Goal: Information Seeking & Learning: Check status

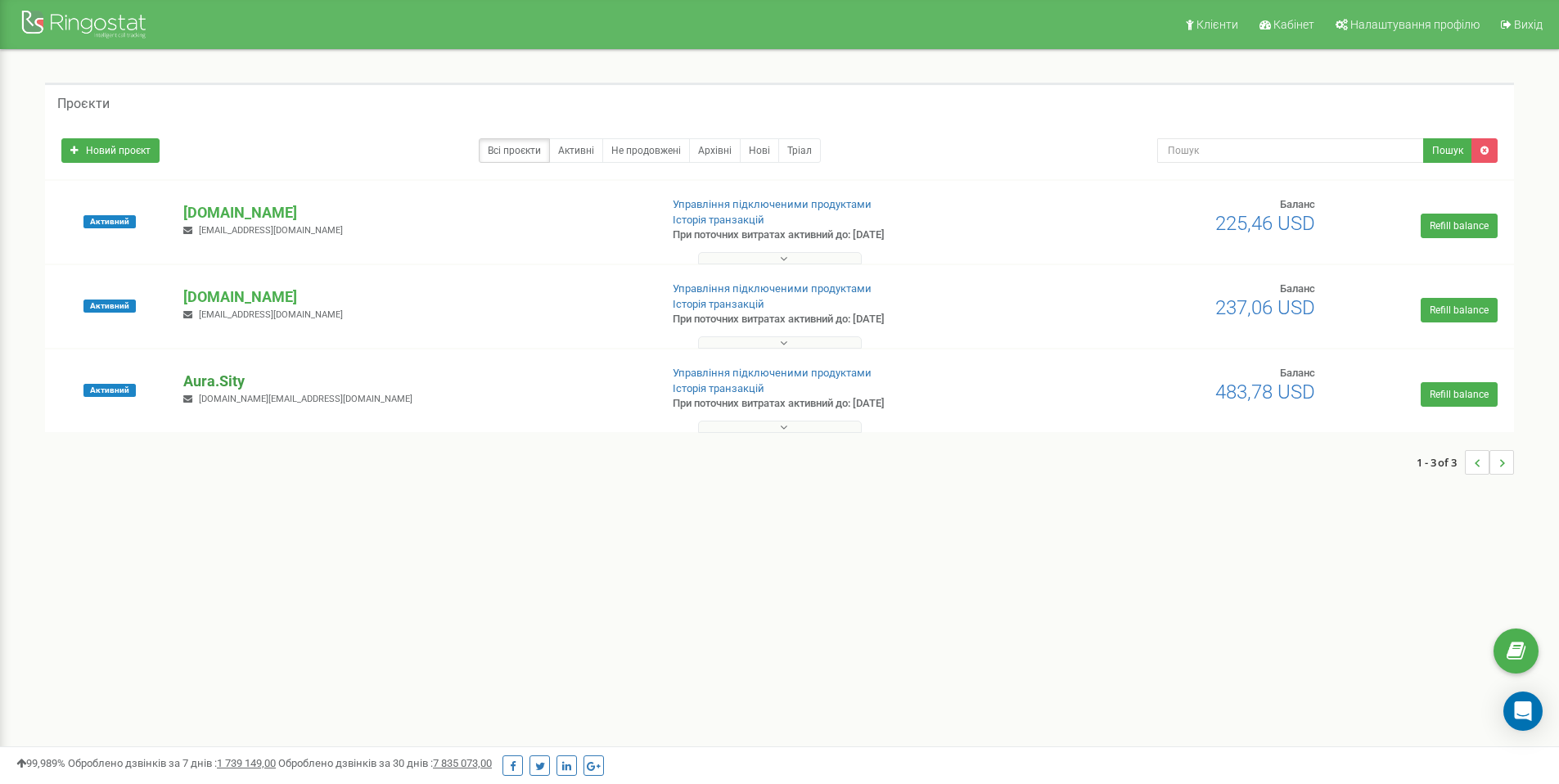
click at [239, 383] on p "Aura.Sity" at bounding box center [414, 381] width 462 height 21
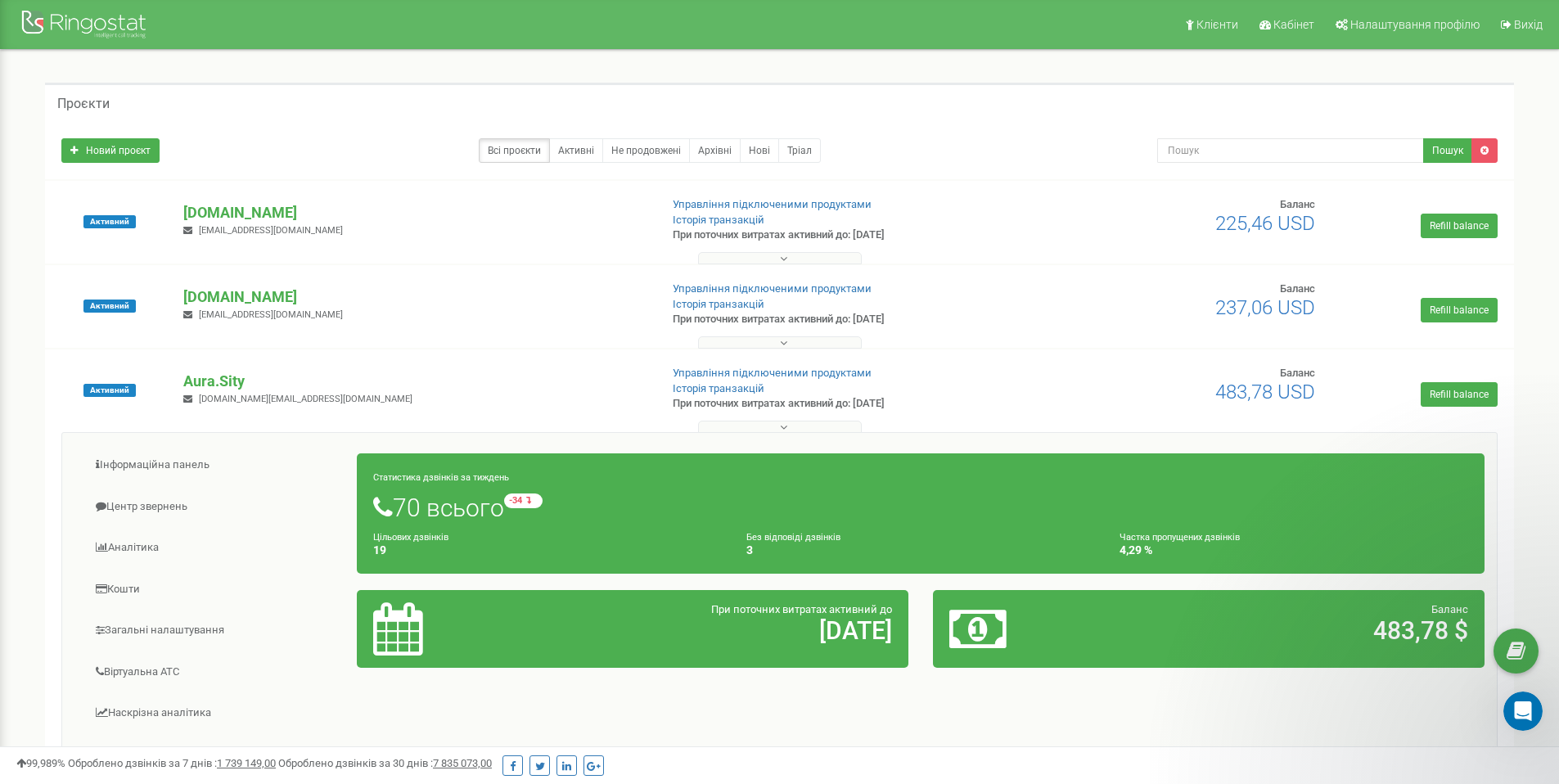
scroll to position [211, 0]
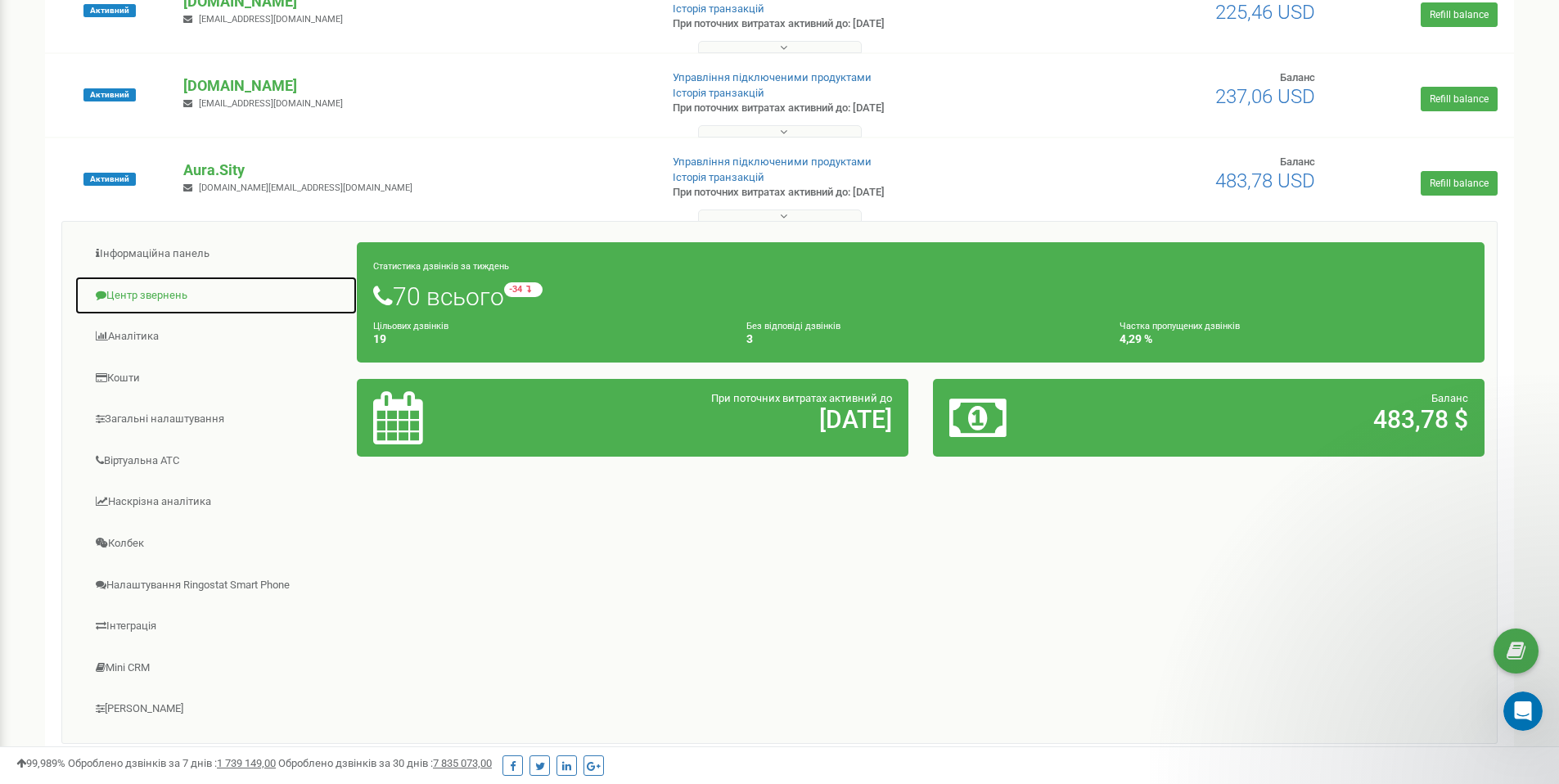
click at [149, 300] on link "Центр звернень" at bounding box center [216, 295] width 283 height 40
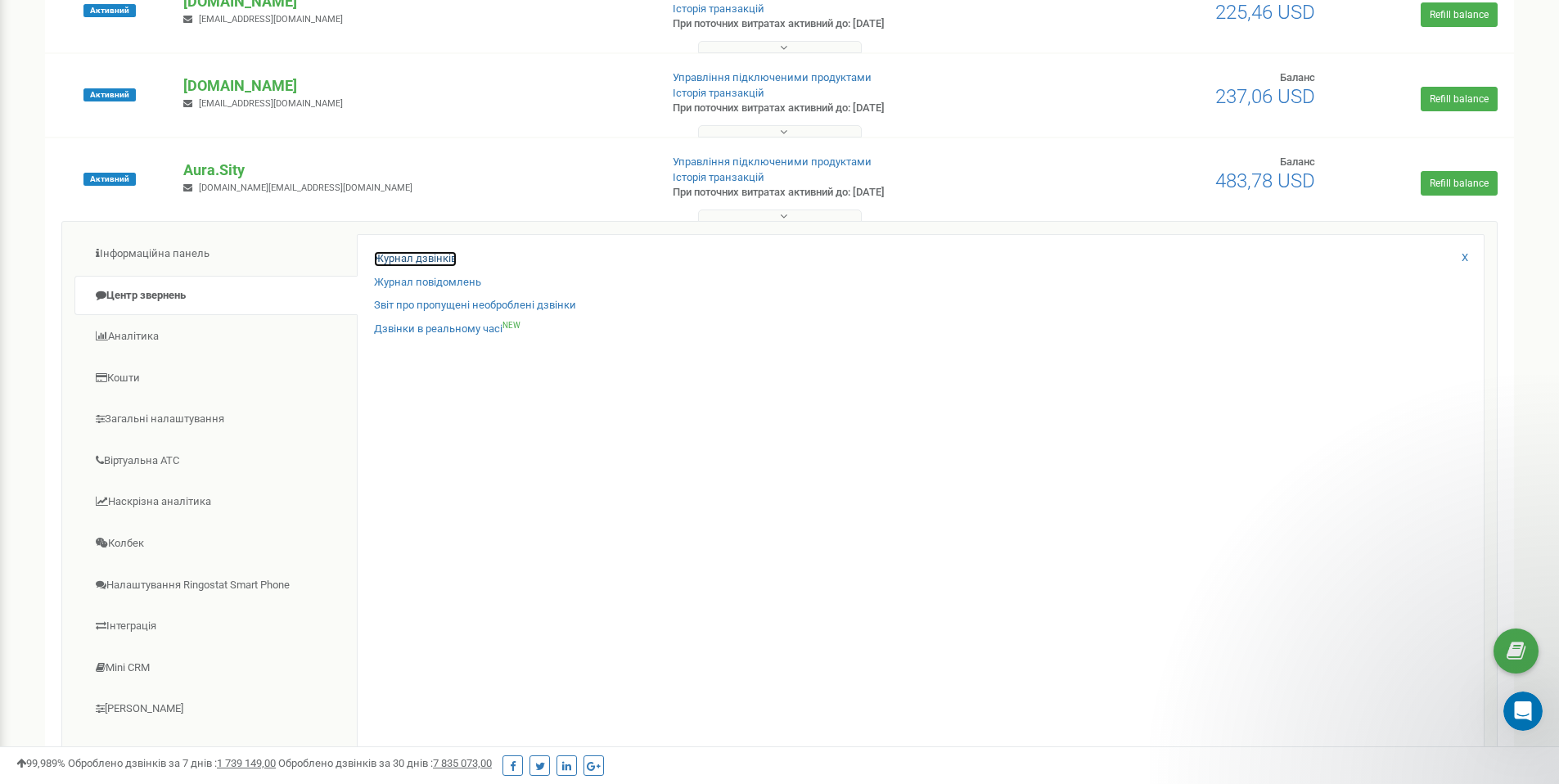
click at [428, 258] on link "Журнал дзвінків" at bounding box center [416, 258] width 83 height 16
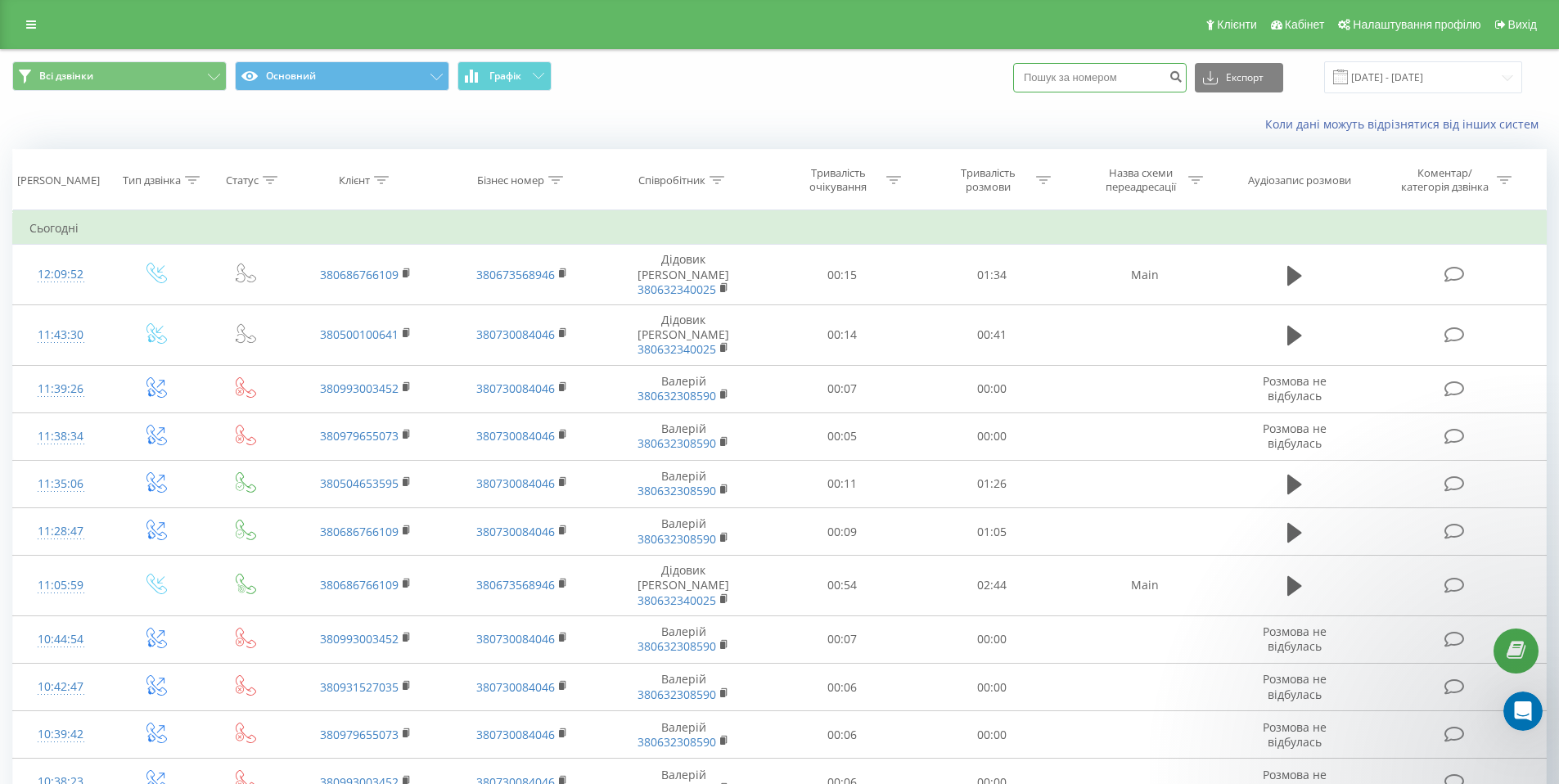
click at [1137, 80] on input at bounding box center [1101, 77] width 173 height 30
paste input "0504653595"
type input "0504653595"
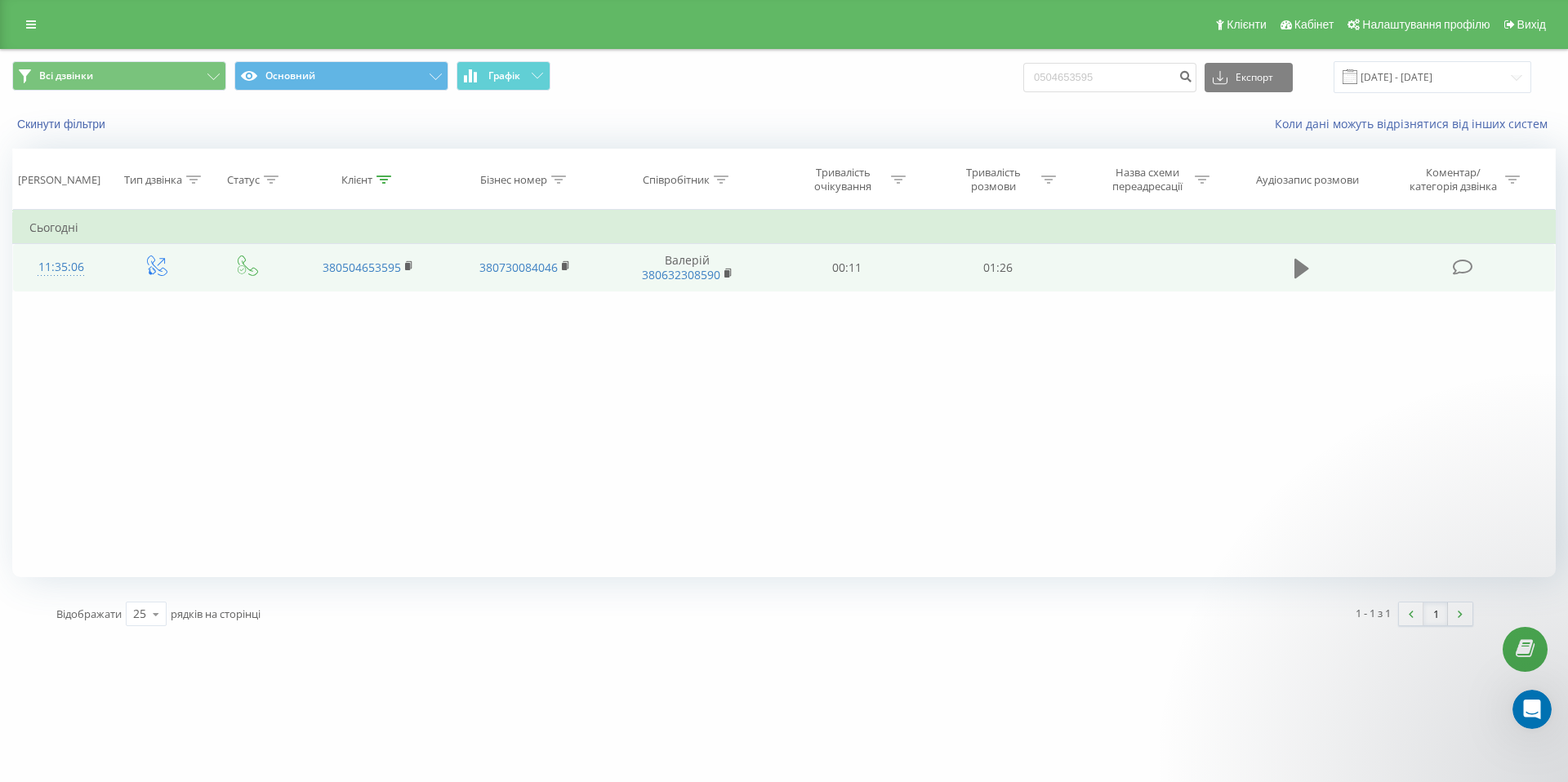
click at [1296, 266] on icon at bounding box center [1302, 268] width 15 height 19
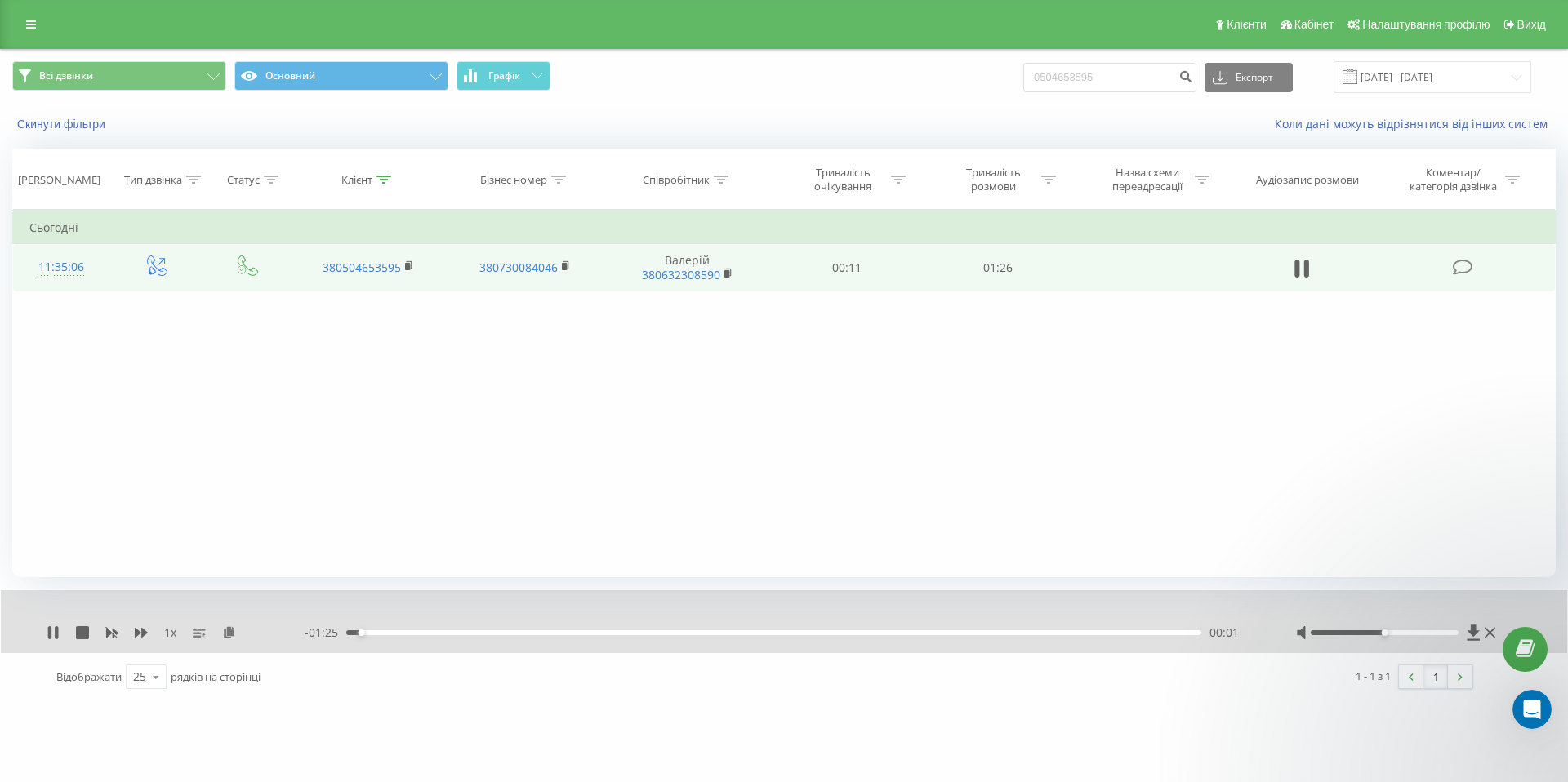
click at [1021, 631] on div "00:01" at bounding box center [773, 632] width 855 height 5
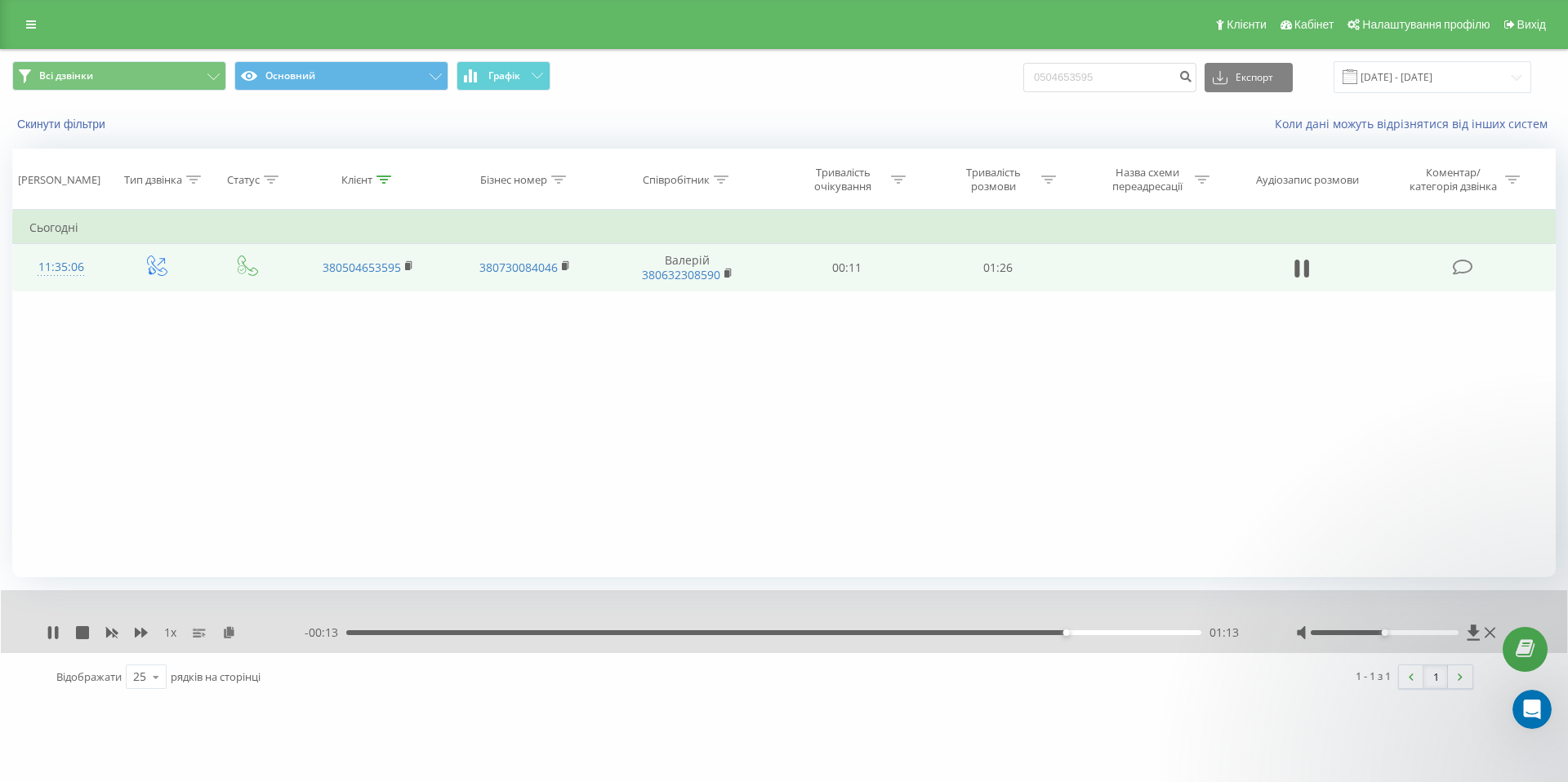
click at [949, 629] on div "- 00:13 01:13 01:13" at bounding box center [779, 633] width 951 height 17
click at [944, 633] on div "01:00" at bounding box center [773, 632] width 855 height 5
click at [802, 627] on div "- 00:24 01:02 01:02" at bounding box center [779, 633] width 951 height 17
click at [794, 634] on div "00:45" at bounding box center [773, 632] width 855 height 5
click at [1155, 633] on div "01:11" at bounding box center [773, 632] width 855 height 5
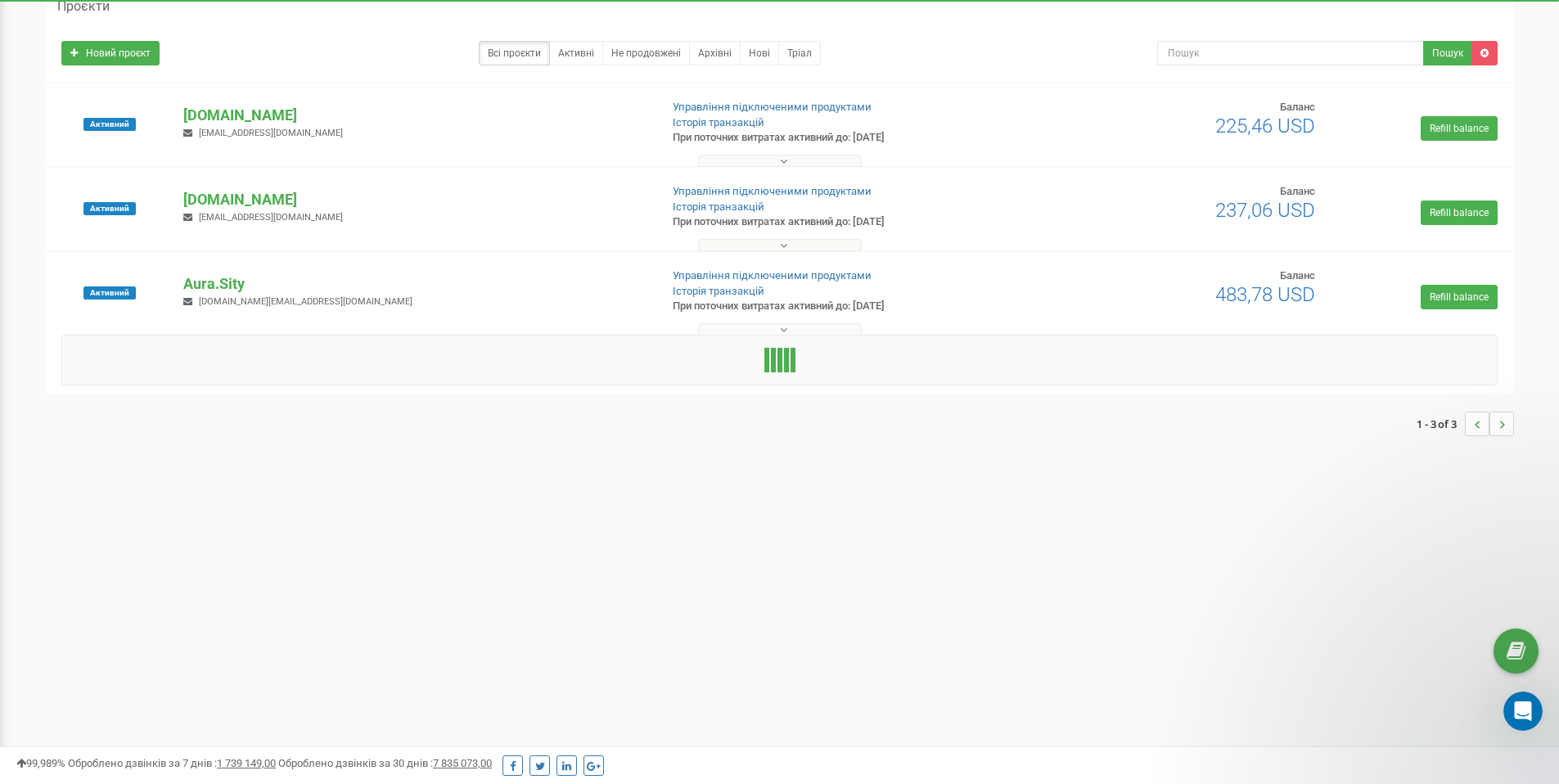
scroll to position [91, 0]
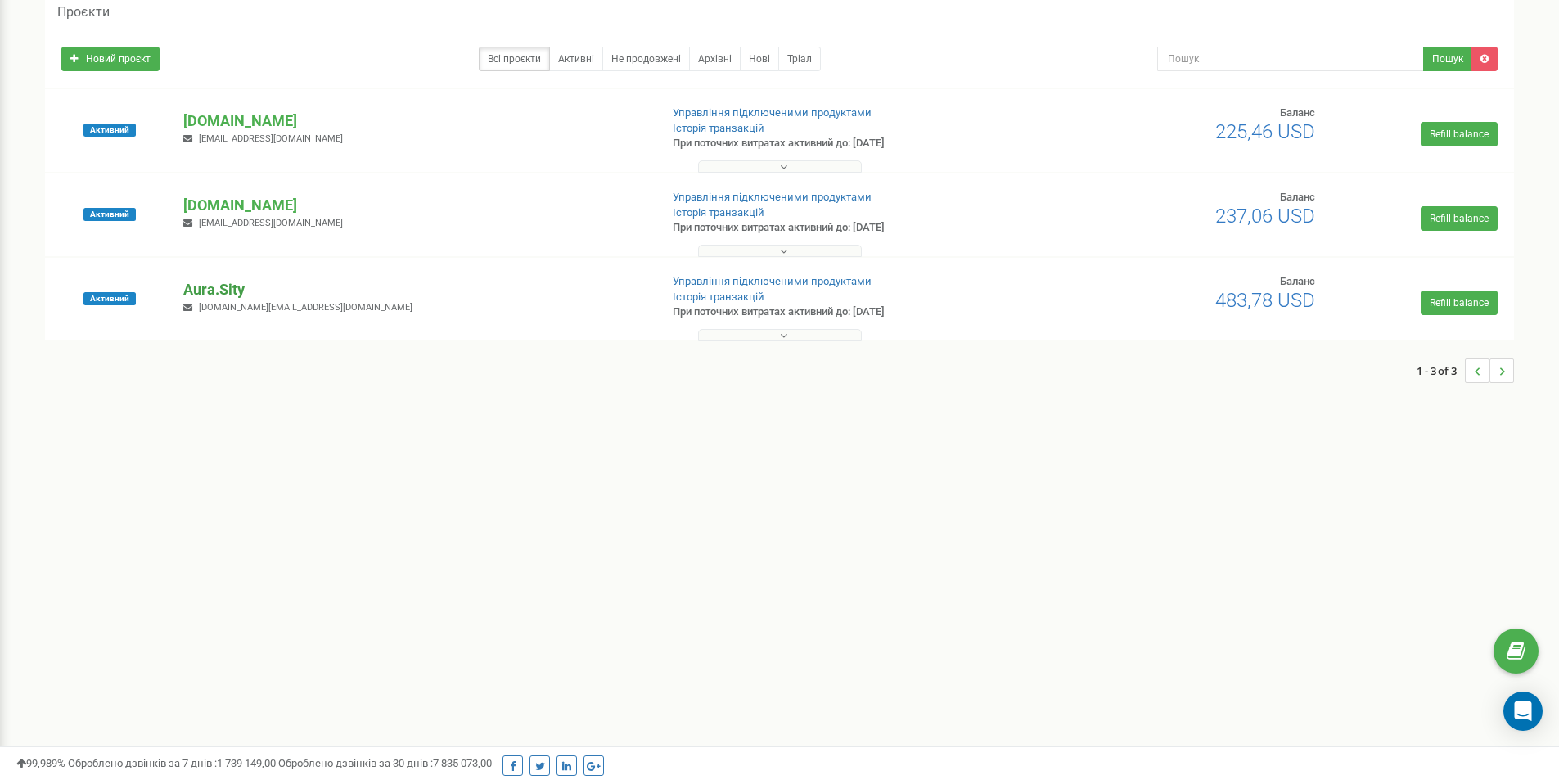
click at [221, 291] on p "Aura.Sity" at bounding box center [414, 290] width 462 height 21
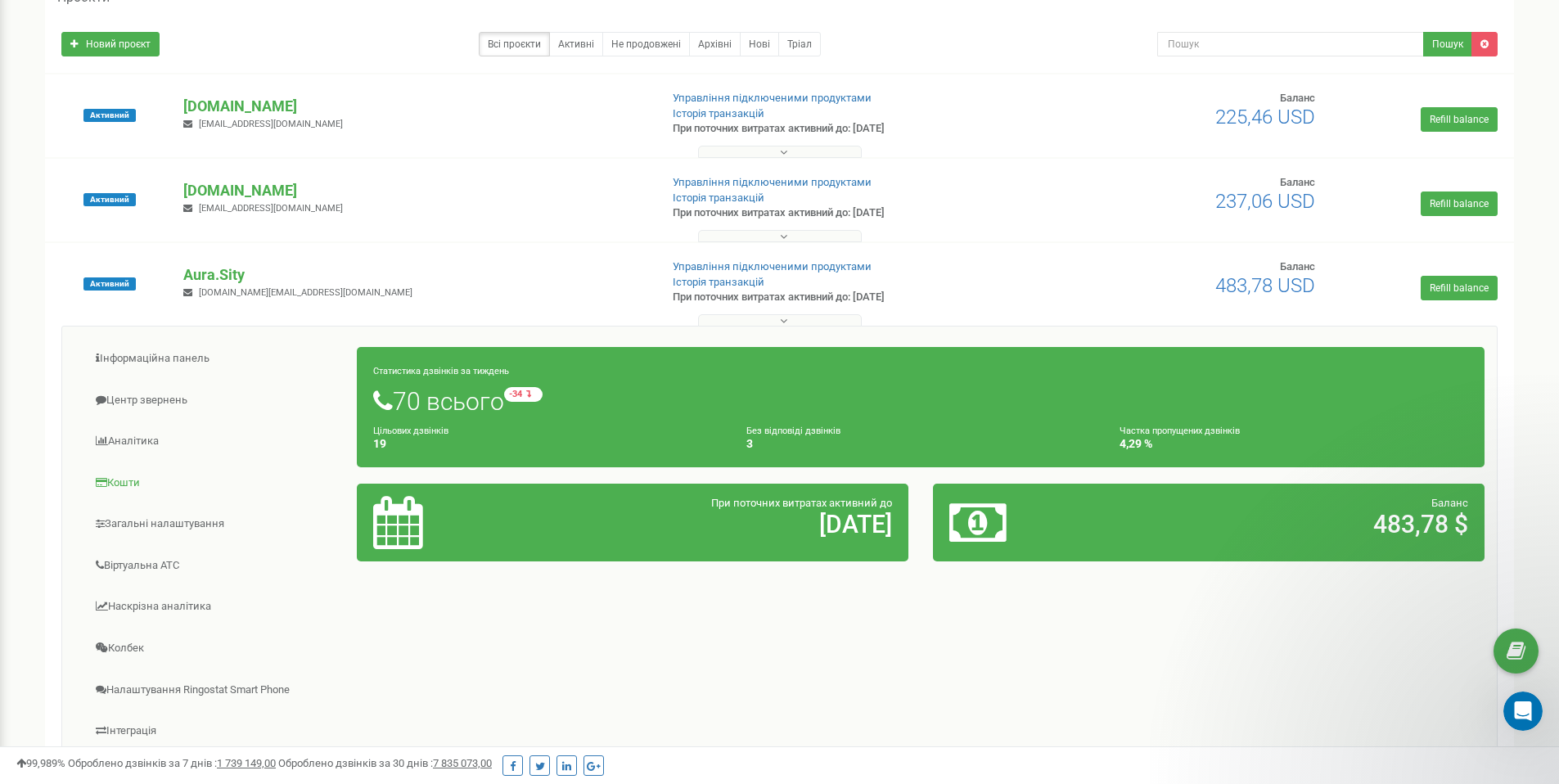
scroll to position [120, 0]
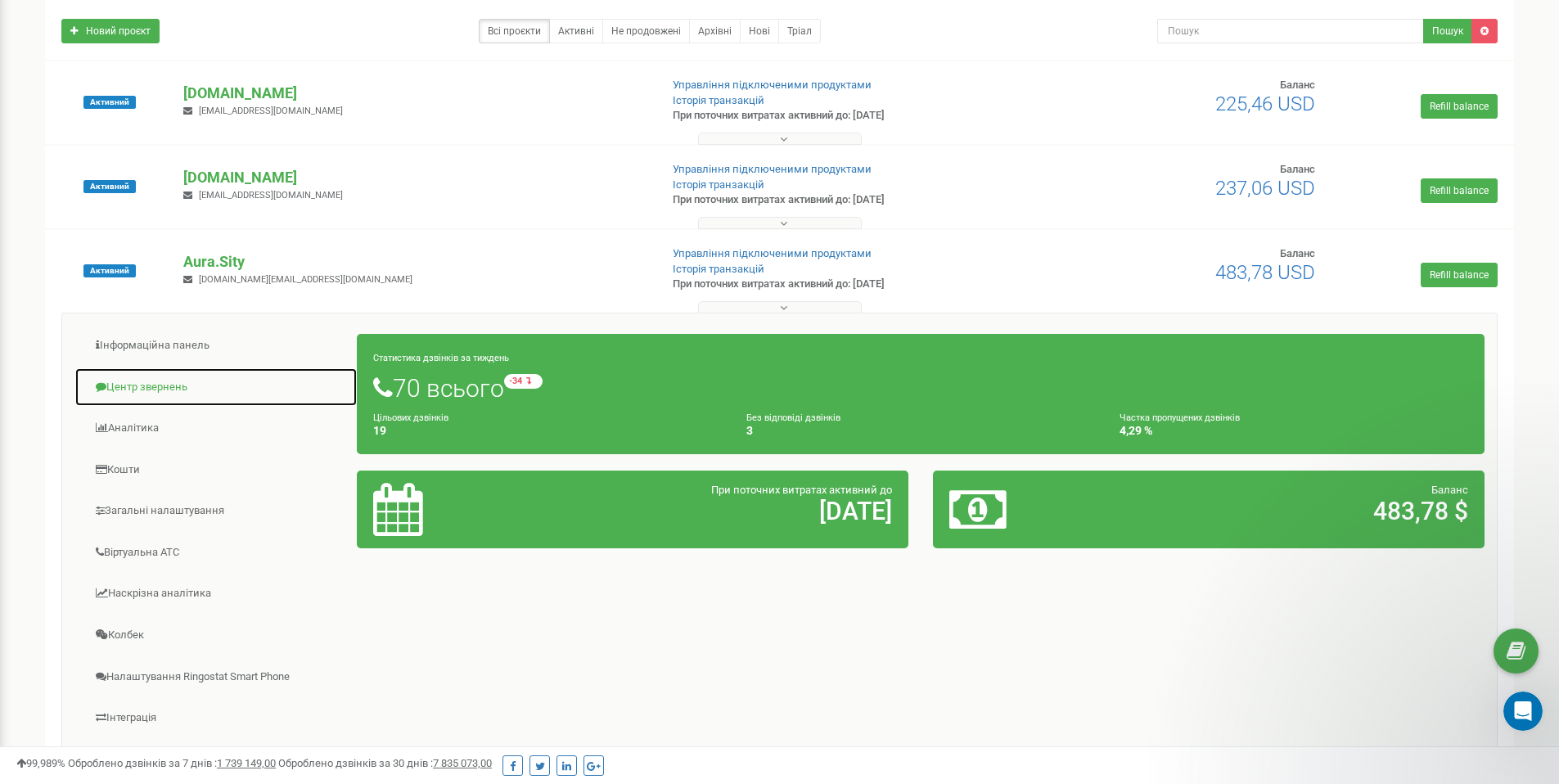
click at [155, 382] on link "Центр звернень" at bounding box center [216, 386] width 283 height 40
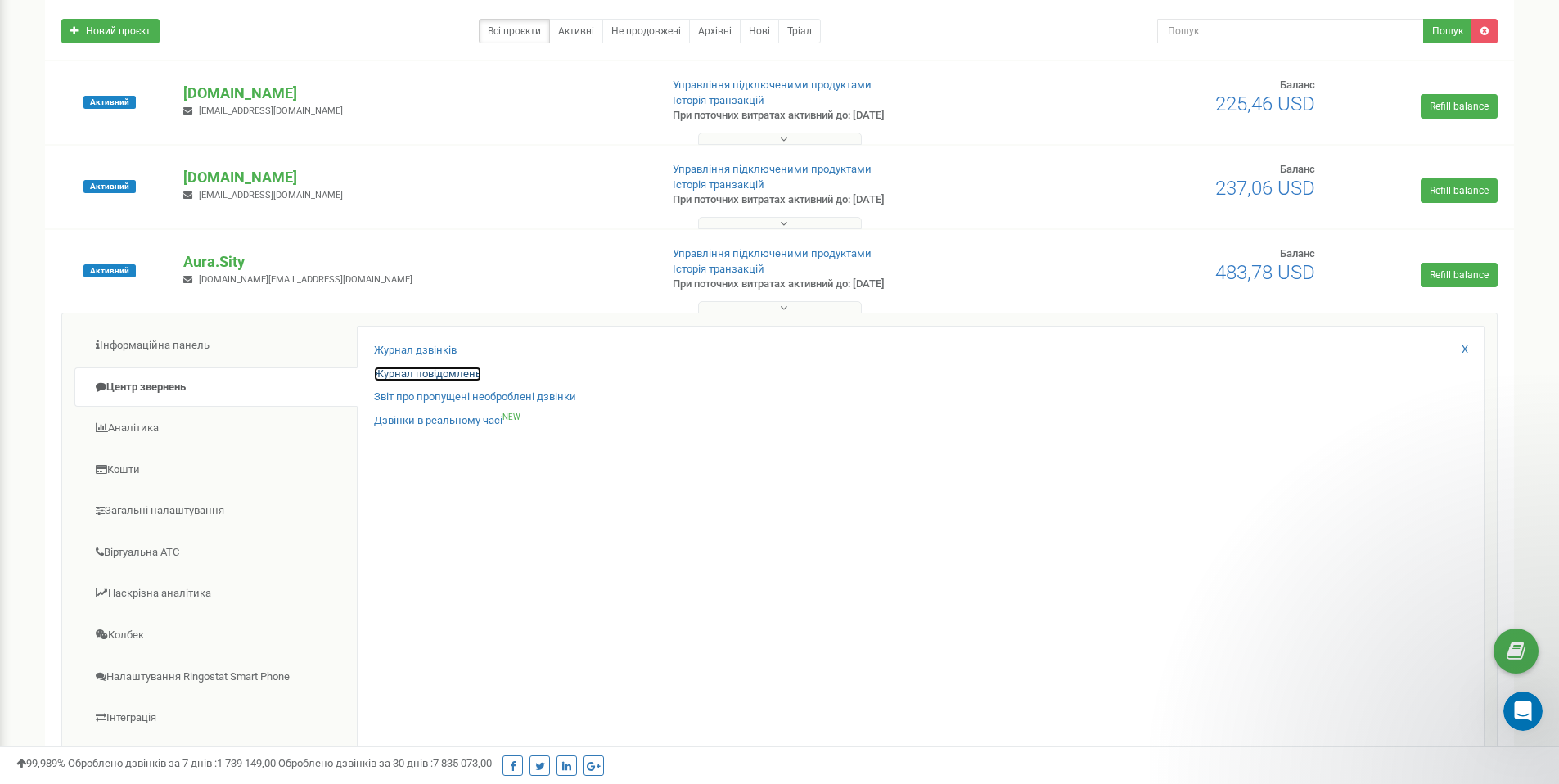
click at [419, 370] on link "Журнал повідомлень" at bounding box center [428, 374] width 107 height 16
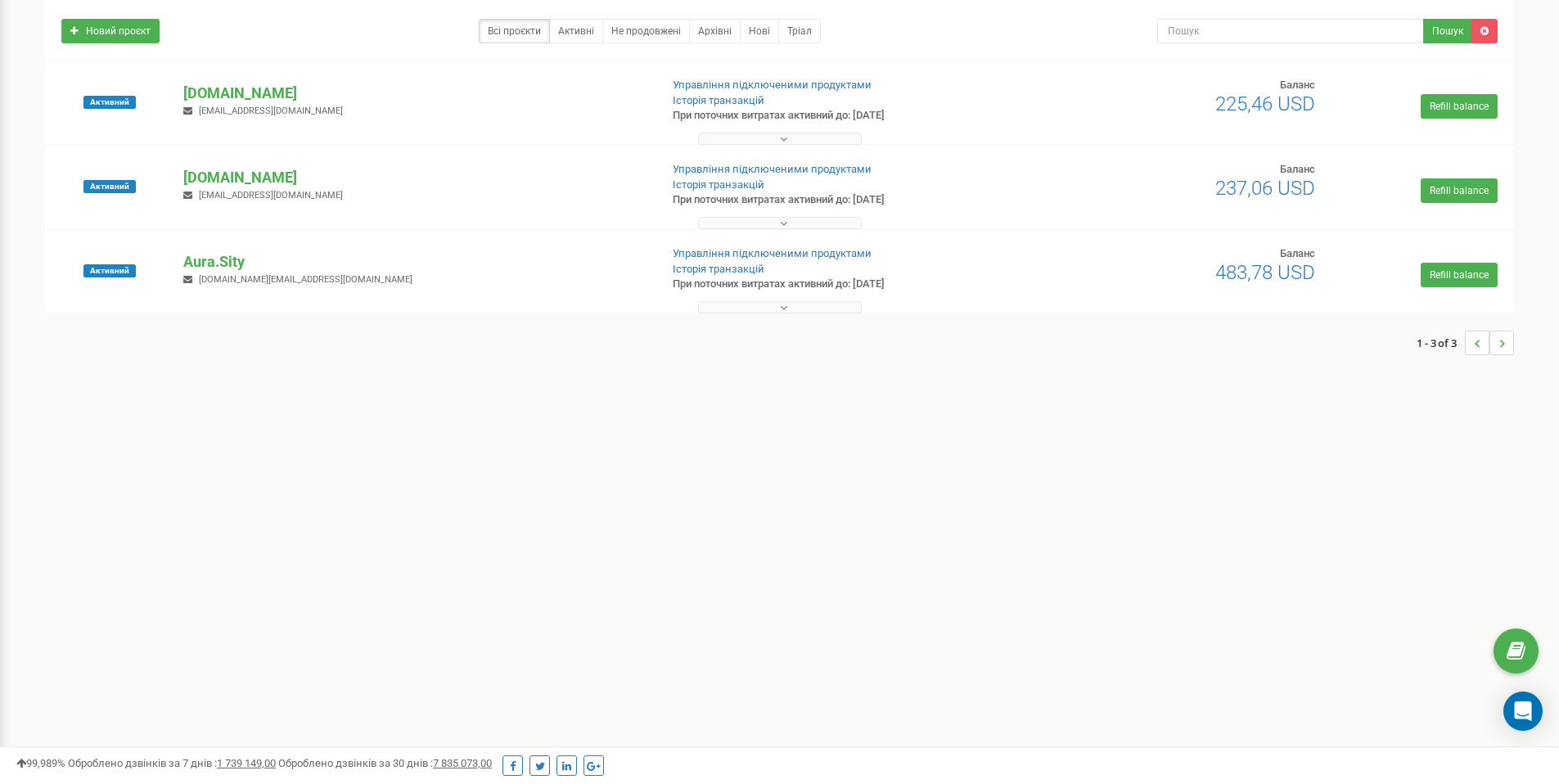
scroll to position [97, 0]
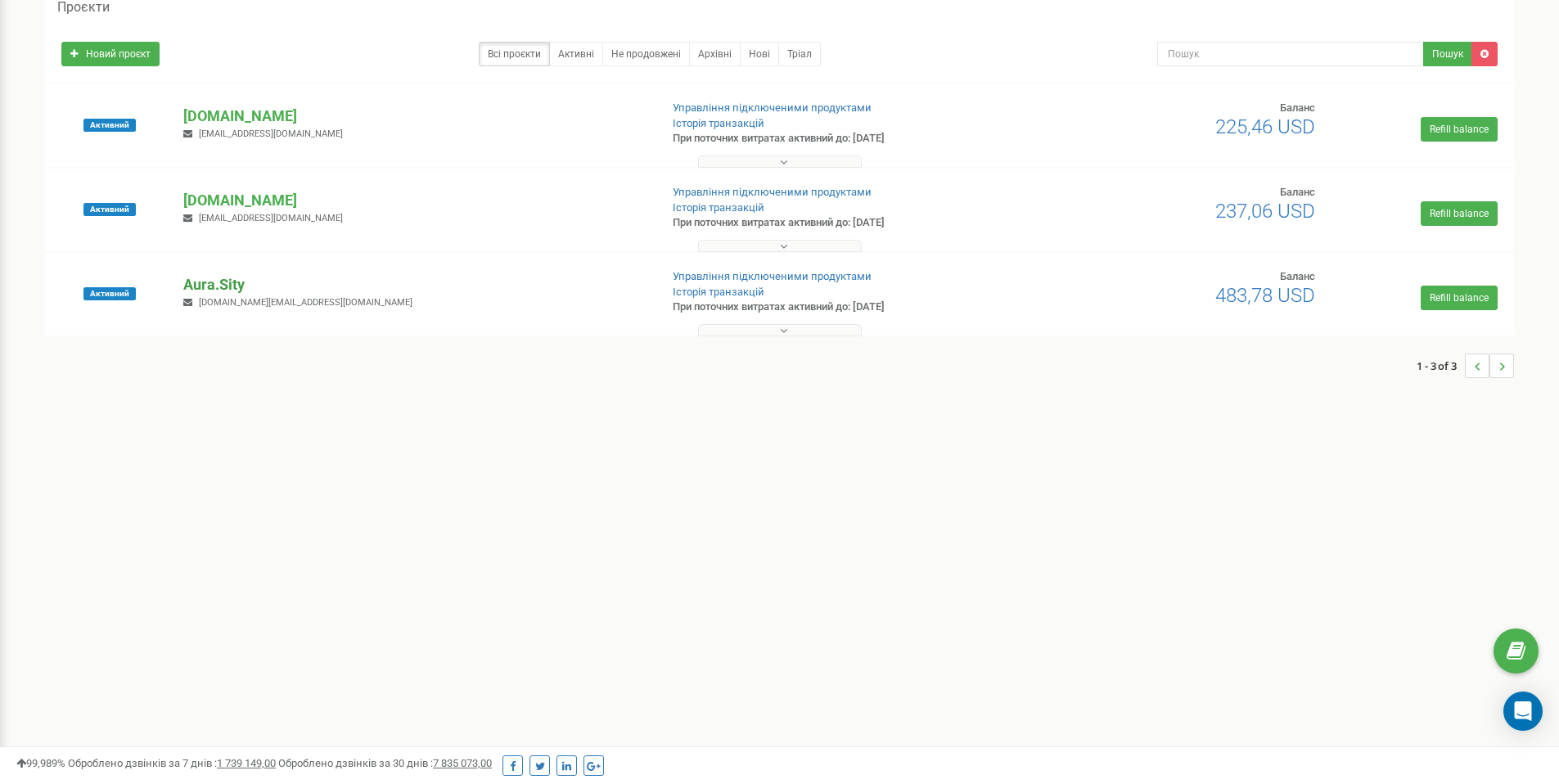
click at [217, 274] on p "Aura.Sity" at bounding box center [414, 284] width 462 height 21
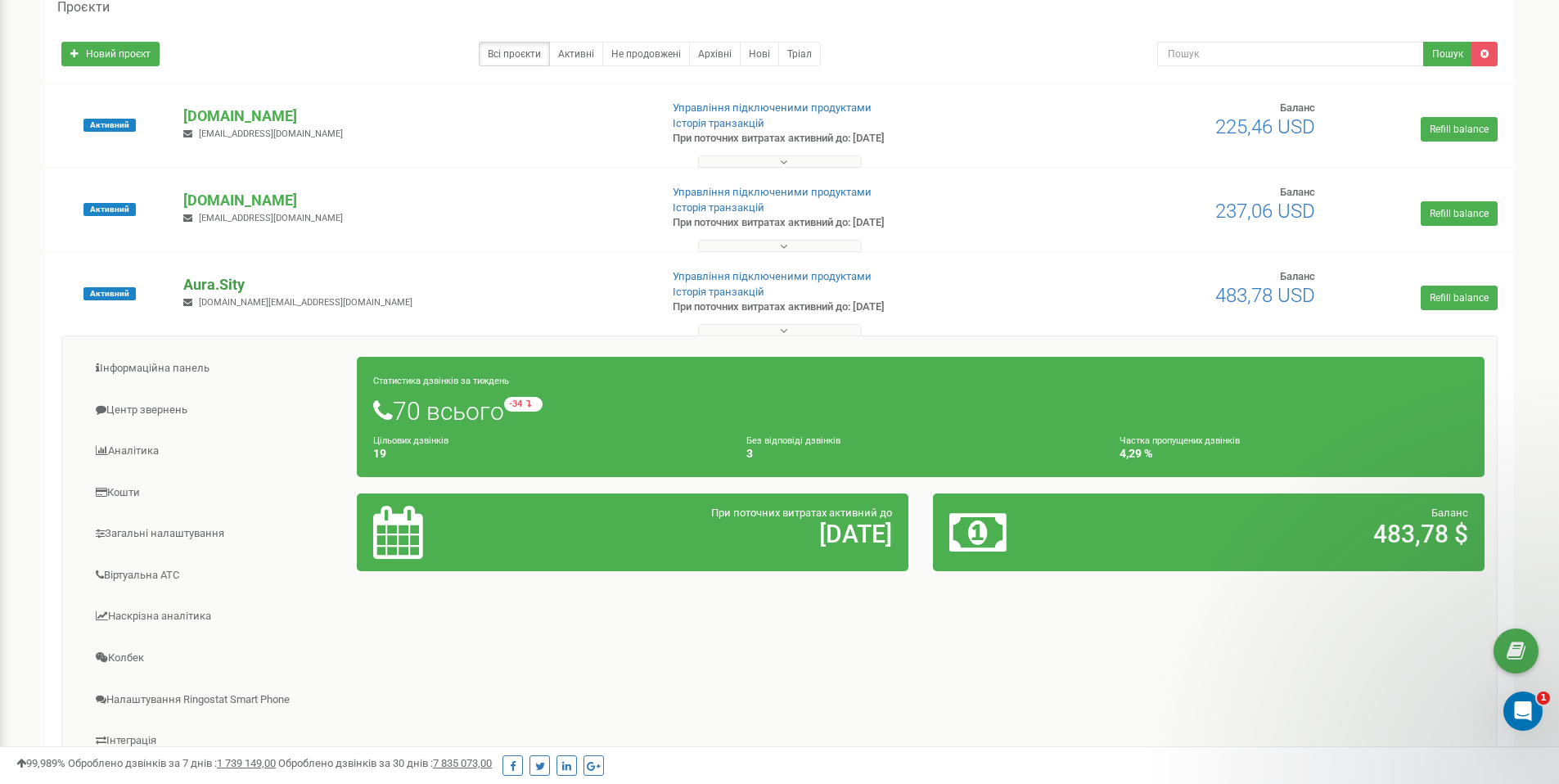
scroll to position [0, 0]
click at [167, 402] on link "Центр звернень" at bounding box center [216, 410] width 283 height 40
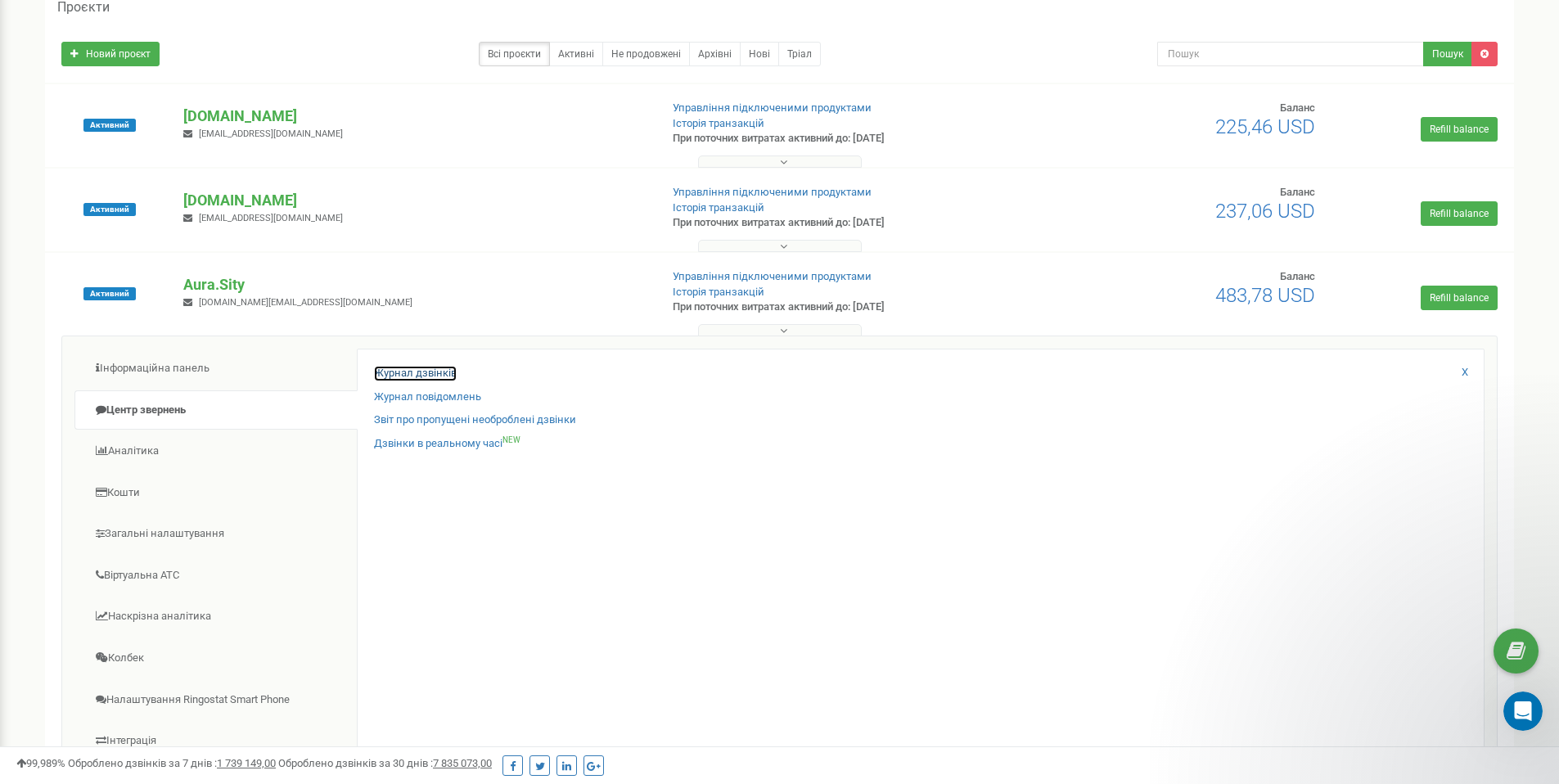
click at [431, 370] on link "Журнал дзвінків" at bounding box center [416, 374] width 83 height 16
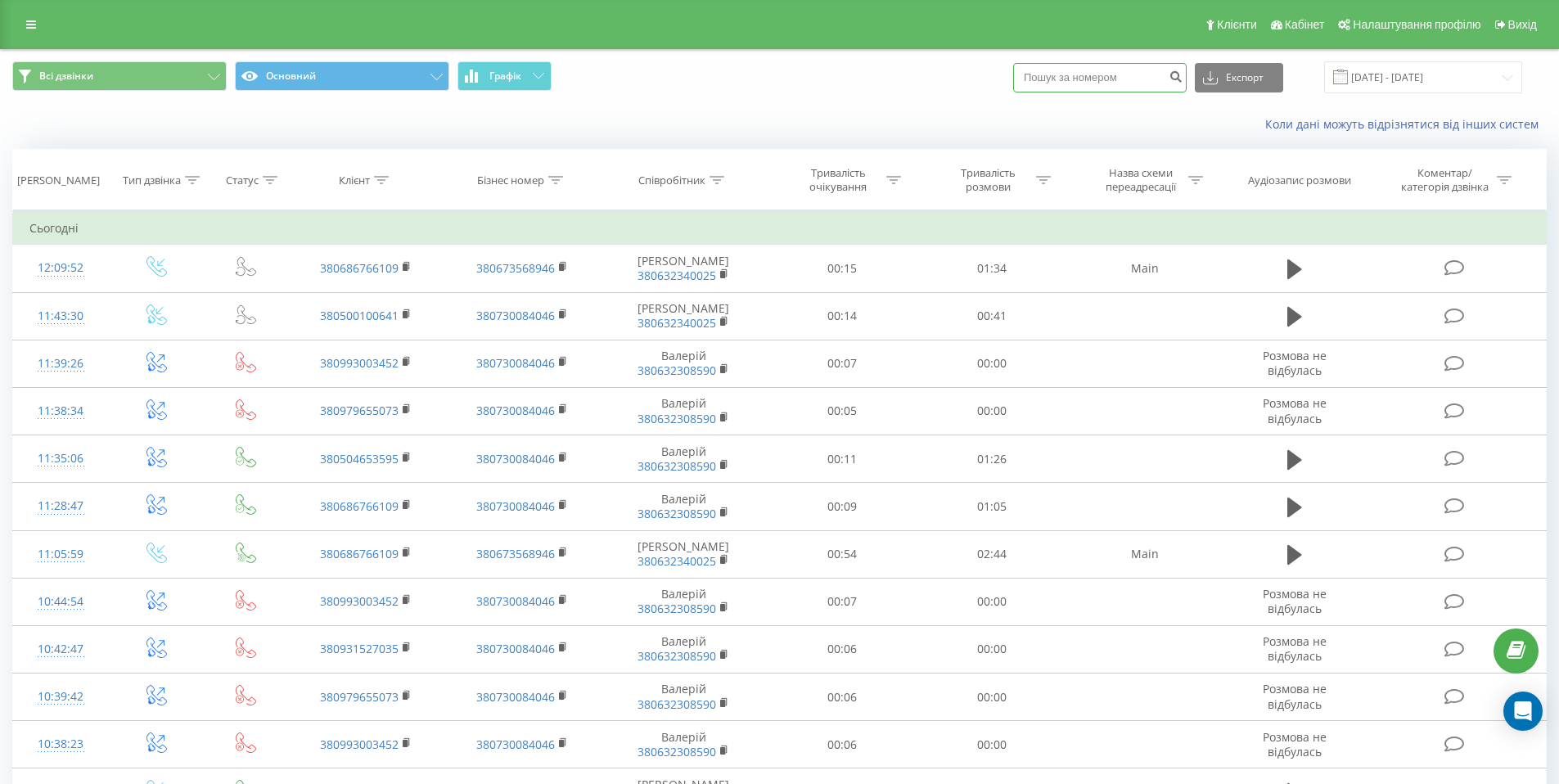
click at [1107, 84] on input at bounding box center [1101, 77] width 173 height 30
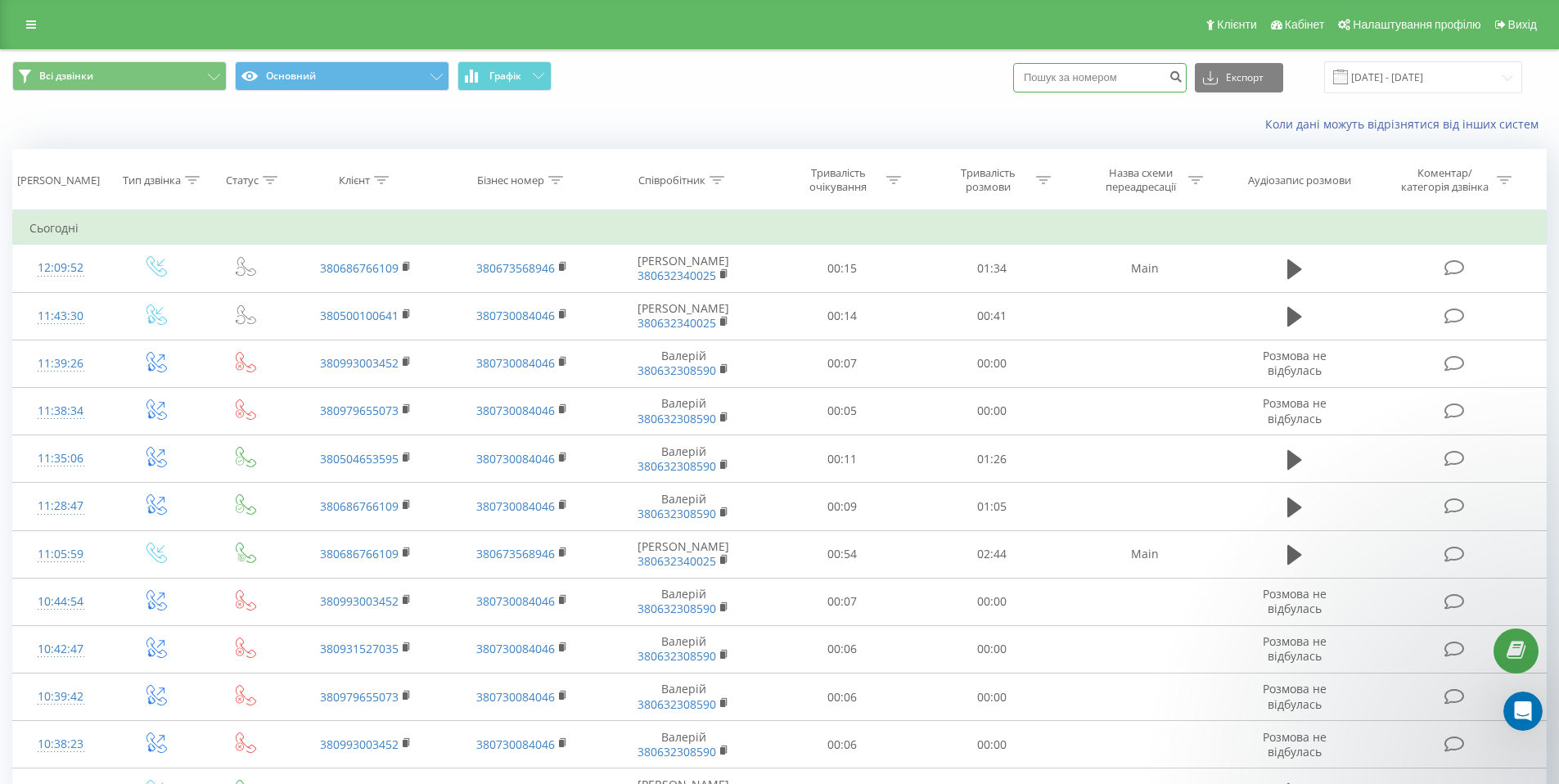
click at [1101, 83] on input at bounding box center [1101, 77] width 173 height 30
paste input "0504653595"
type input "0504653595"
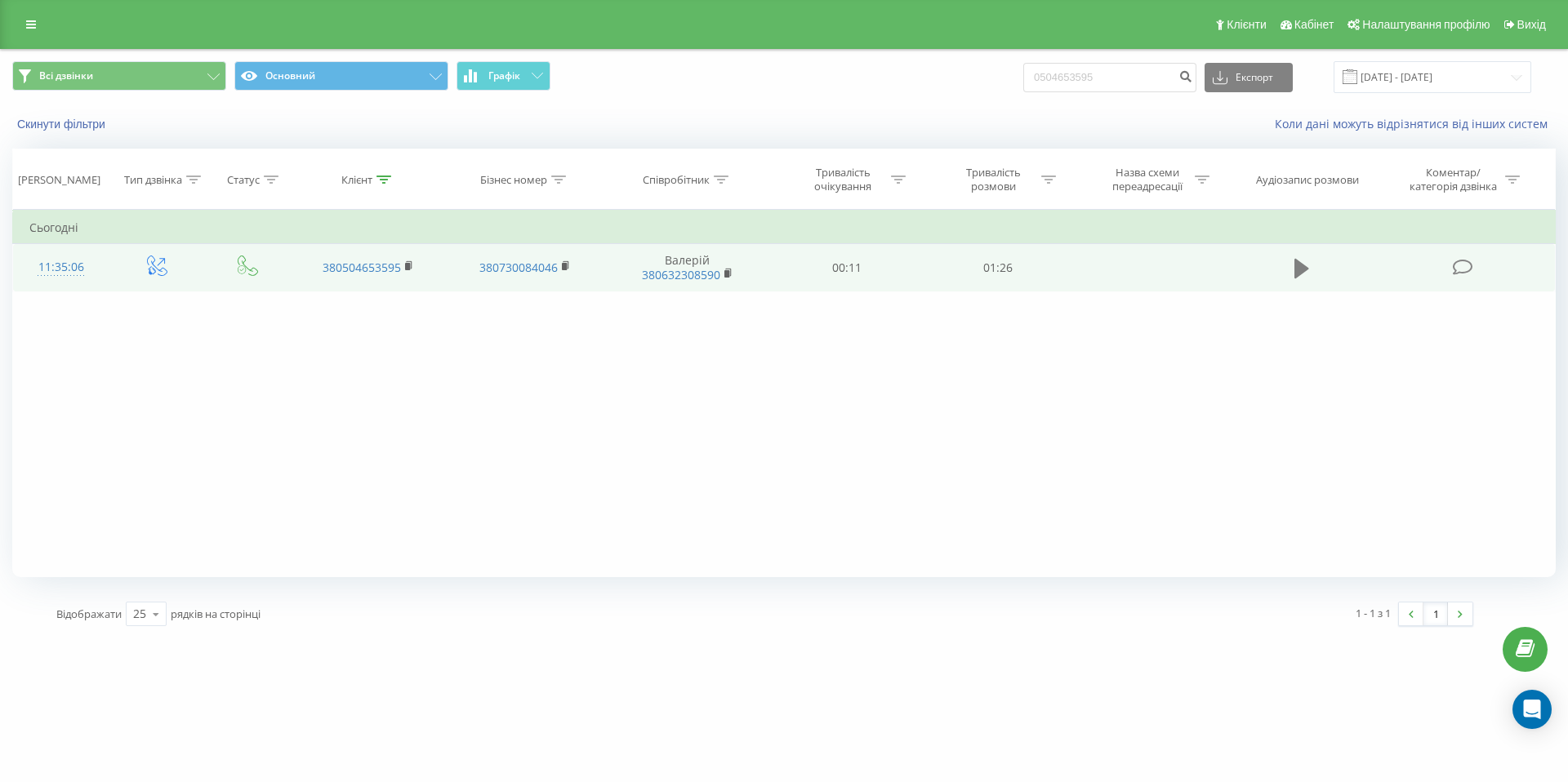
click at [1297, 268] on icon at bounding box center [1302, 268] width 15 height 19
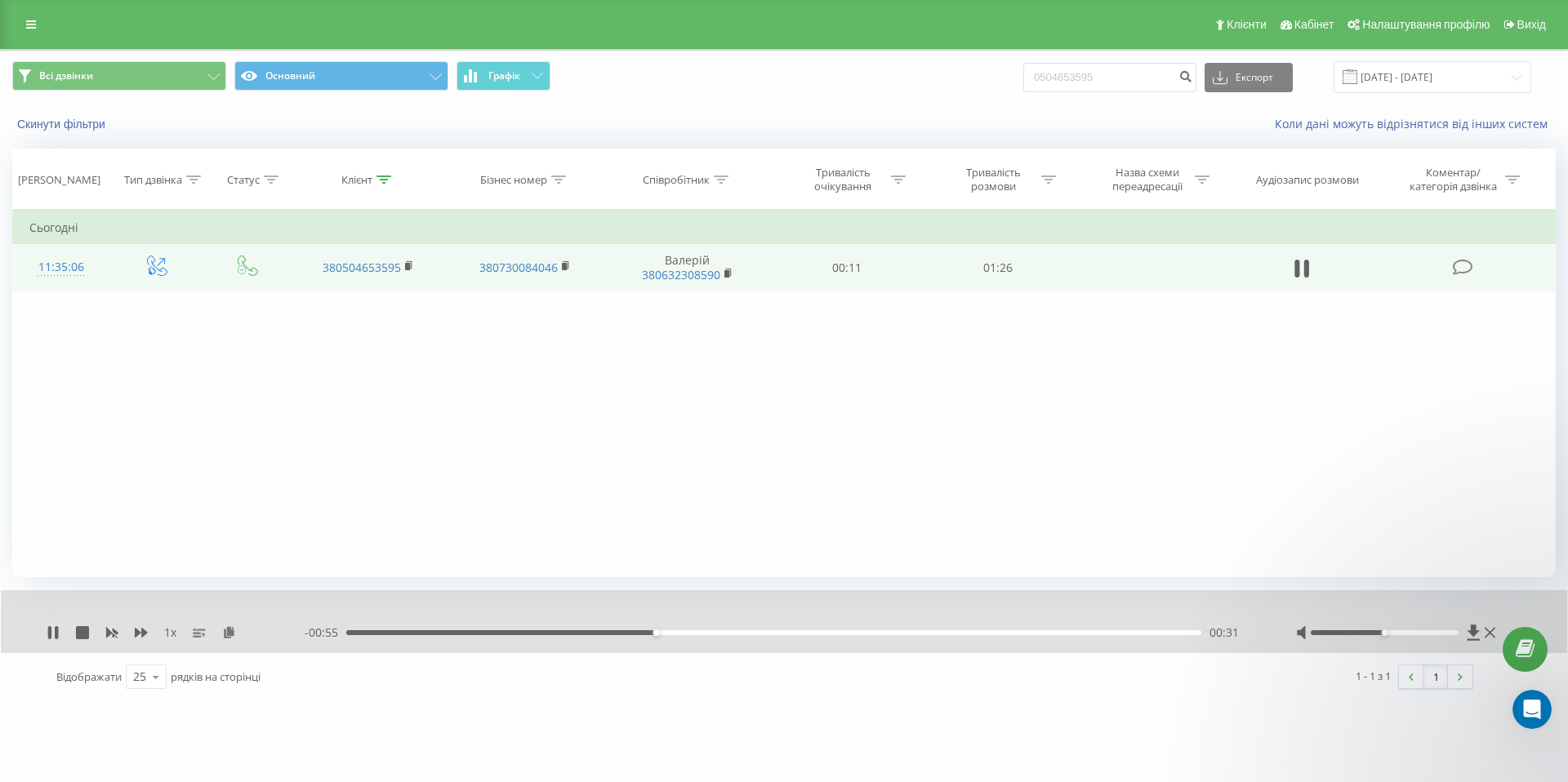
click at [707, 634] on div "00:31" at bounding box center [773, 632] width 855 height 5
click at [848, 635] on div "00:37" at bounding box center [773, 632] width 855 height 5
click at [983, 634] on div "01:04" at bounding box center [773, 632] width 855 height 5
click at [248, 381] on div "Фільтрувати за умовою Дорівнює Введіть значення Скасувати OK Фільтрувати за умо…" at bounding box center [783, 393] width 1543 height 367
click at [86, 627] on icon at bounding box center [83, 633] width 13 height 13
